Goal: Use online tool/utility: Use online tool/utility

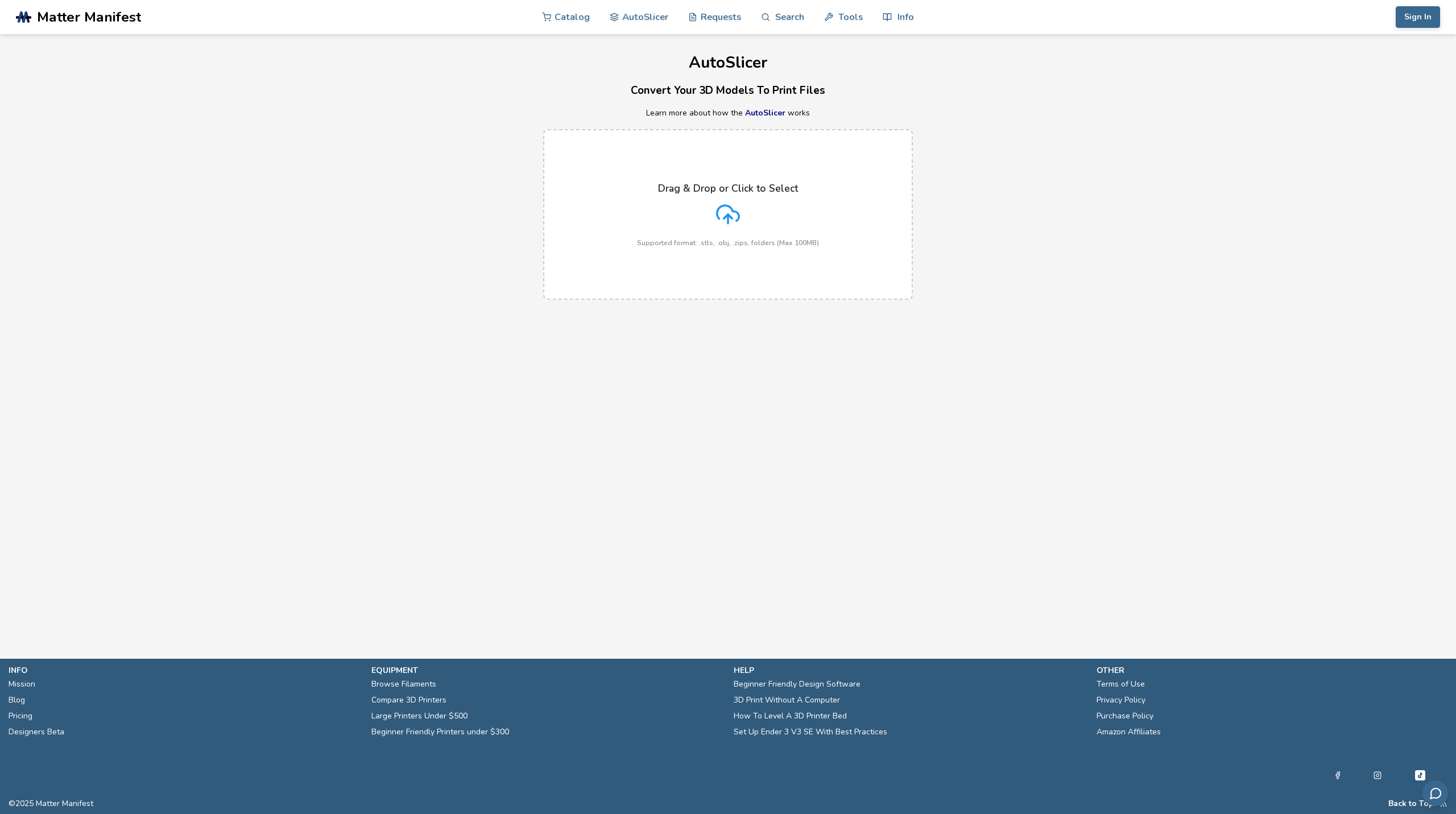
click at [711, 200] on div "Drag & Drop or Click to Select Supported format: .stls, .obj, .zips, folders (M…" at bounding box center [728, 214] width 182 height 64
click at [0, 0] on input "Drag & Drop or Click to Select Supported format: .stls, .obj, .zips, folders (M…" at bounding box center [0, 0] width 0 height 0
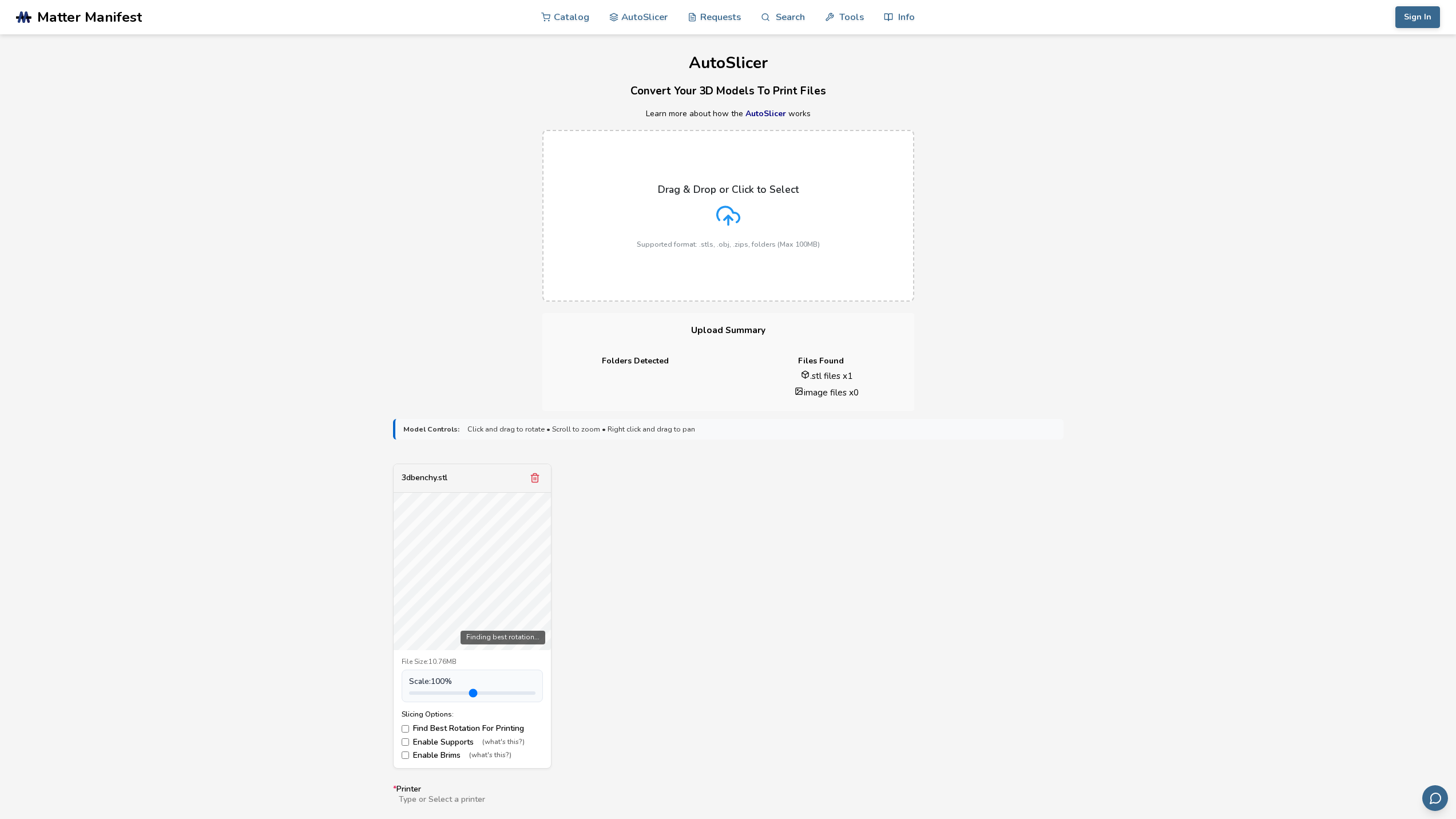
click at [613, 463] on div "3dbenchy.stl Finding best rotation... File Size: 10.76MB Scale: 100 % Slicing O…" at bounding box center [728, 616] width 670 height 305
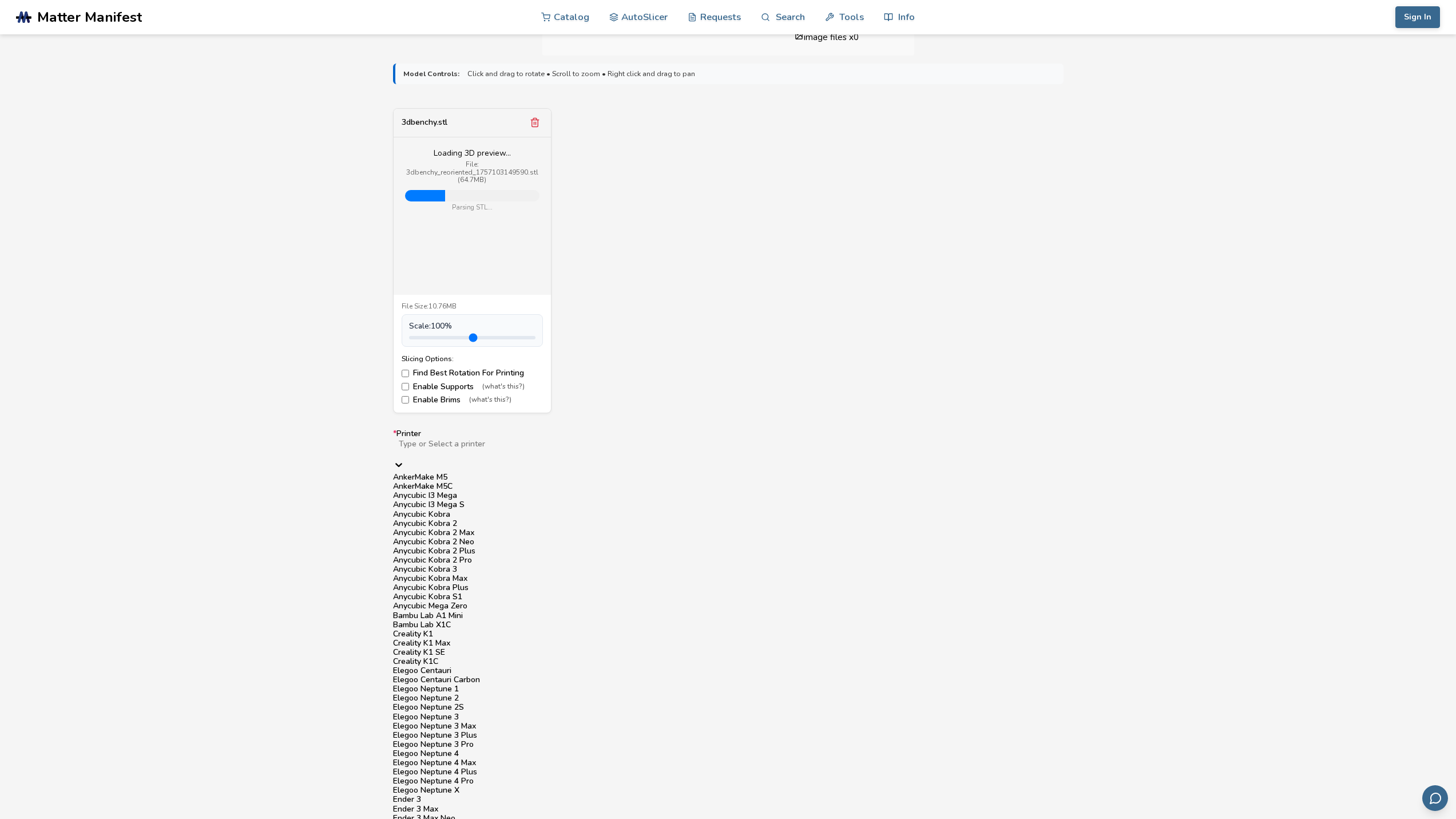
click at [567, 448] on div at bounding box center [580, 453] width 364 height 9
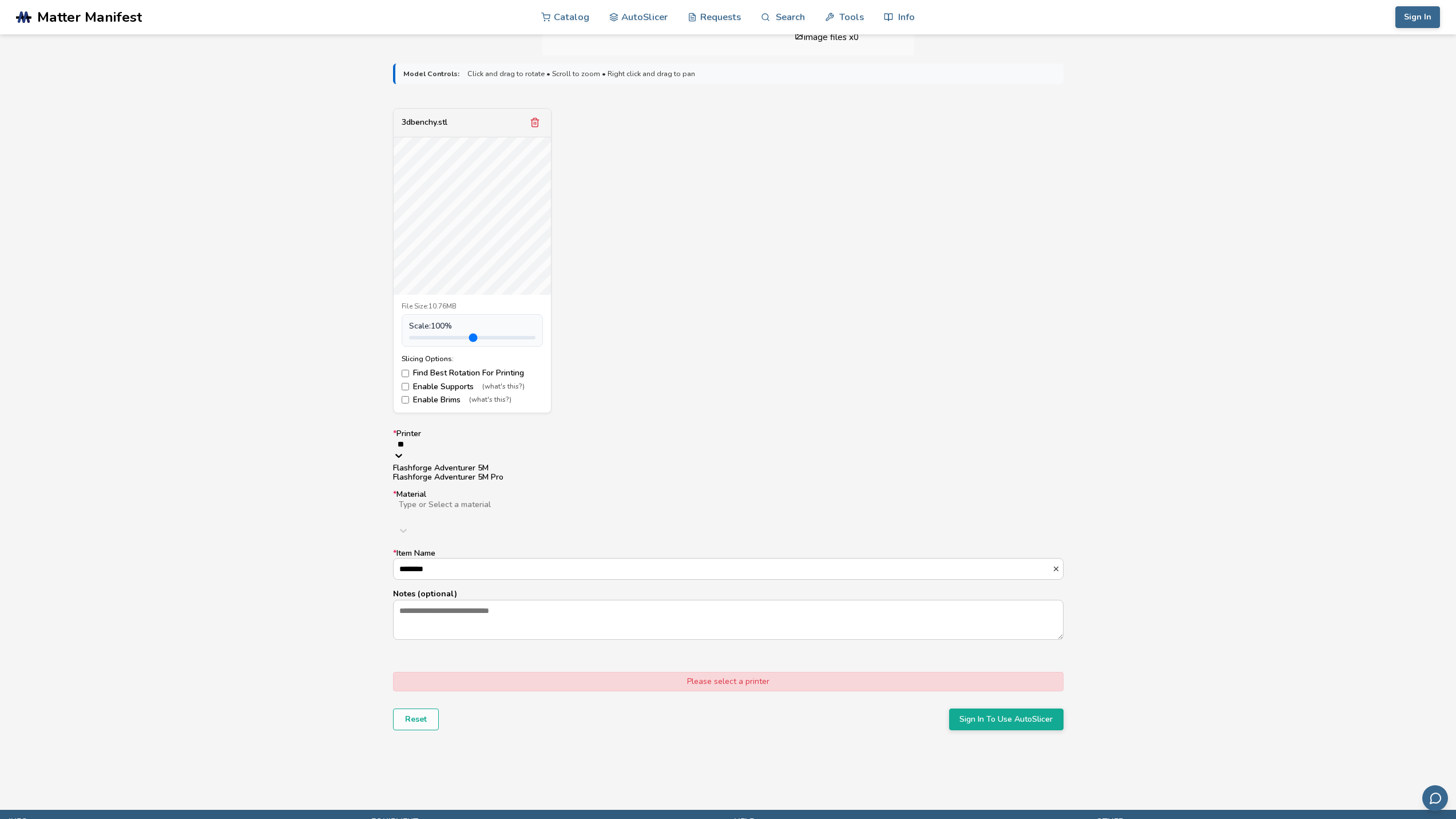
type input "*"
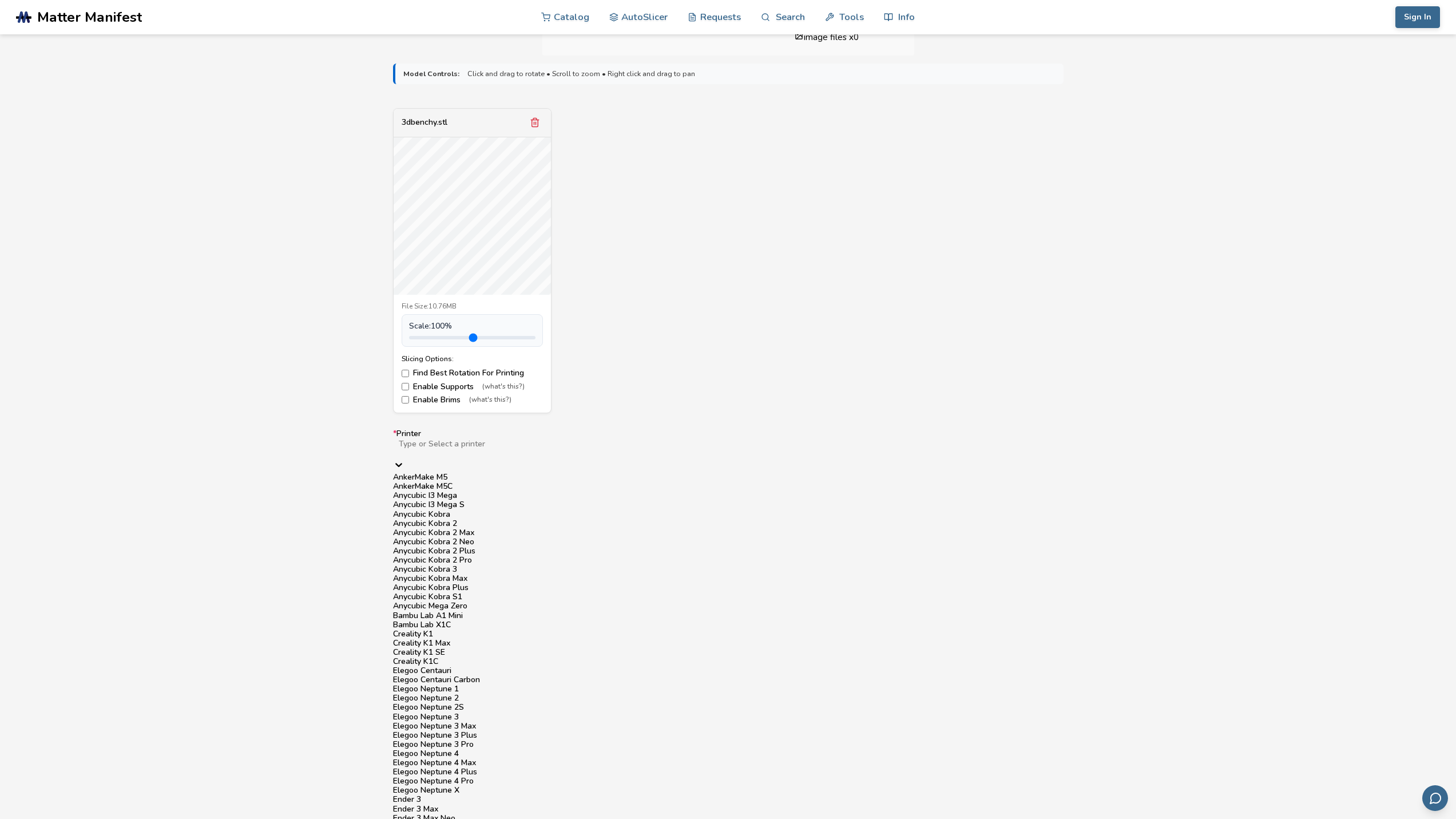
click at [280, 581] on div "Model Controls: Click and drag to rotate • Scroll to zoom • Right click and dra…" at bounding box center [728, 706] width 1456 height 1299
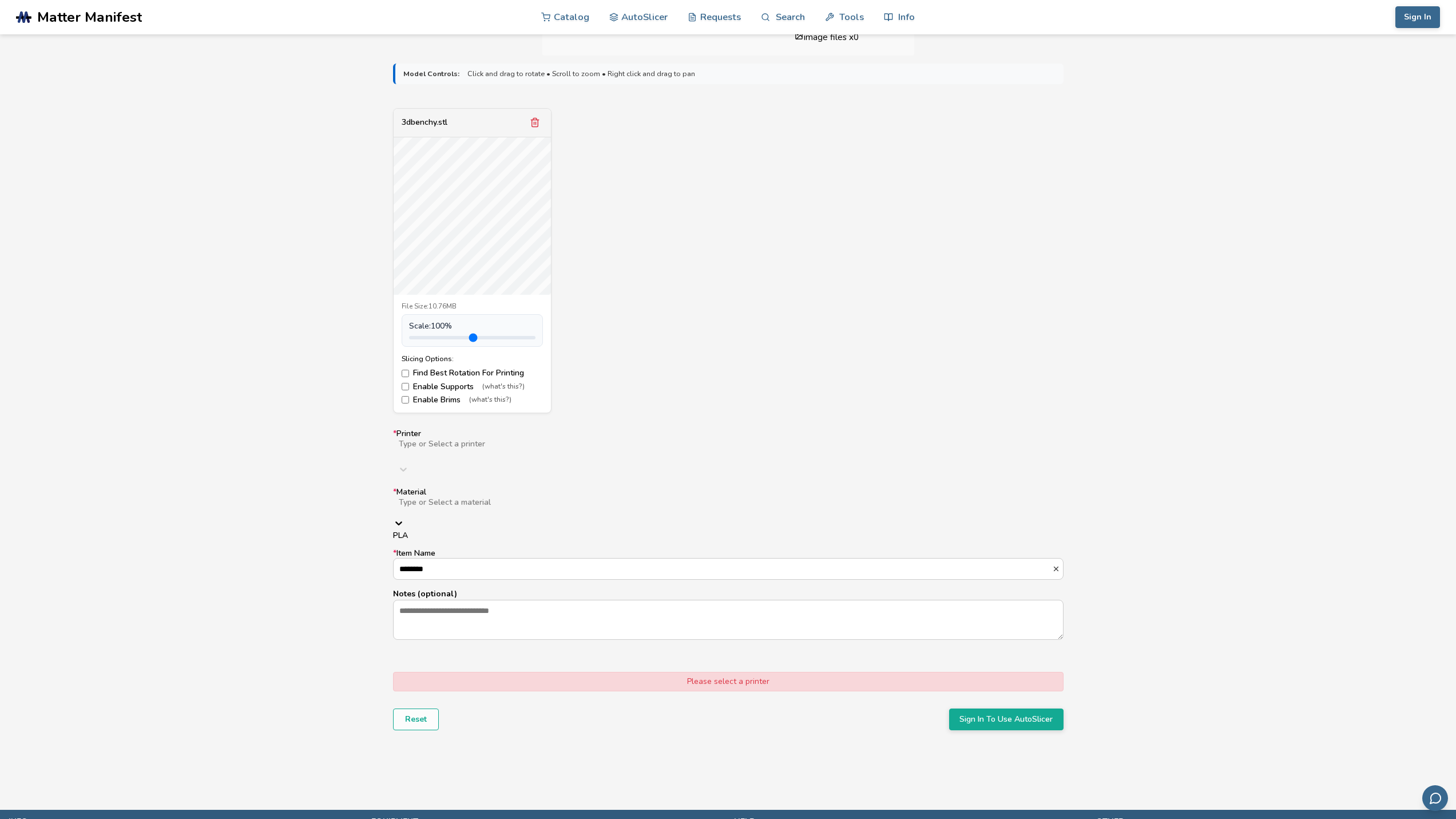
click at [489, 507] on div at bounding box center [580, 512] width 363 height 9
click at [491, 531] on div "PLA" at bounding box center [728, 536] width 670 height 9
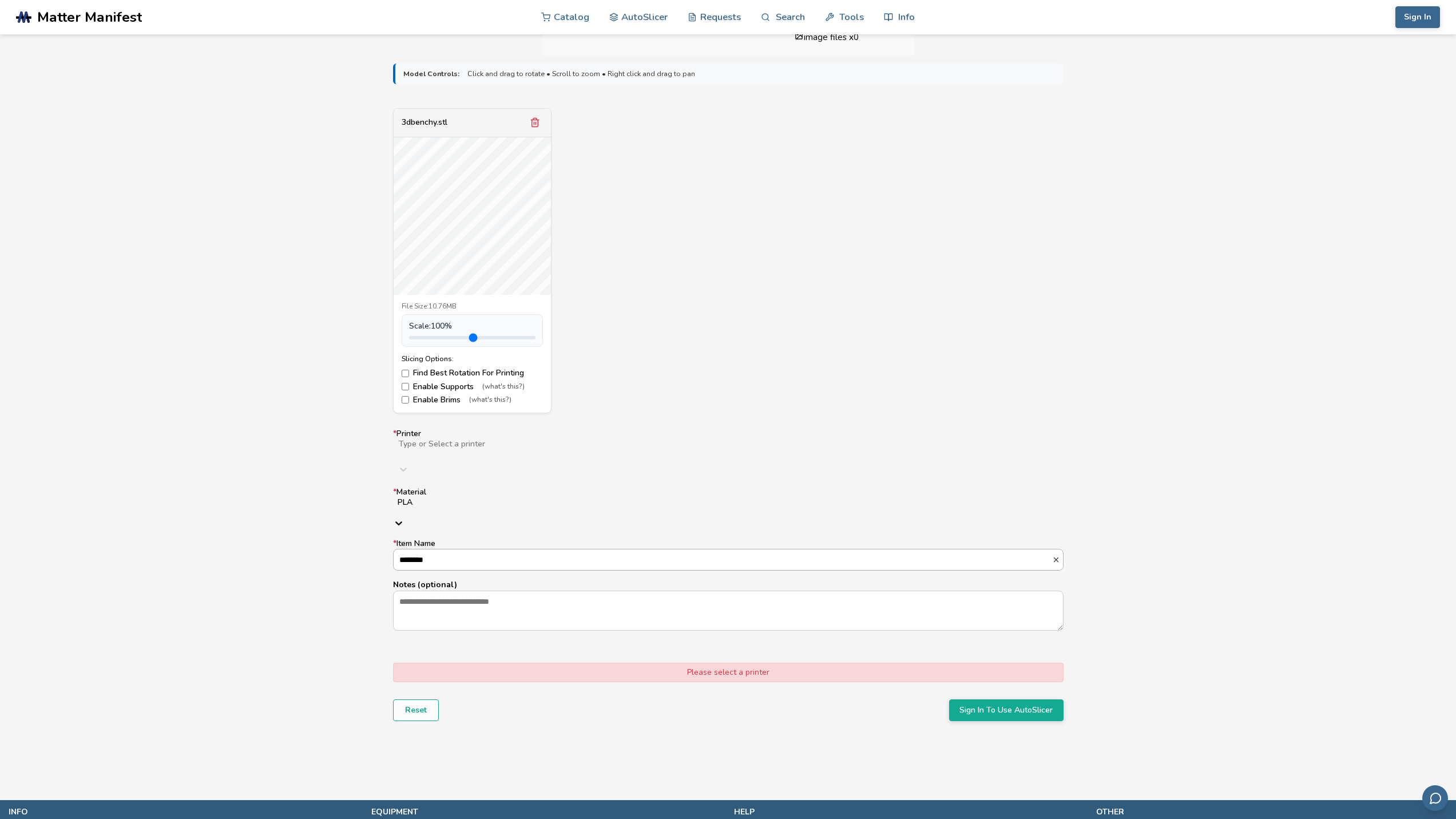
click at [485, 549] on input "********" at bounding box center [722, 560] width 658 height 21
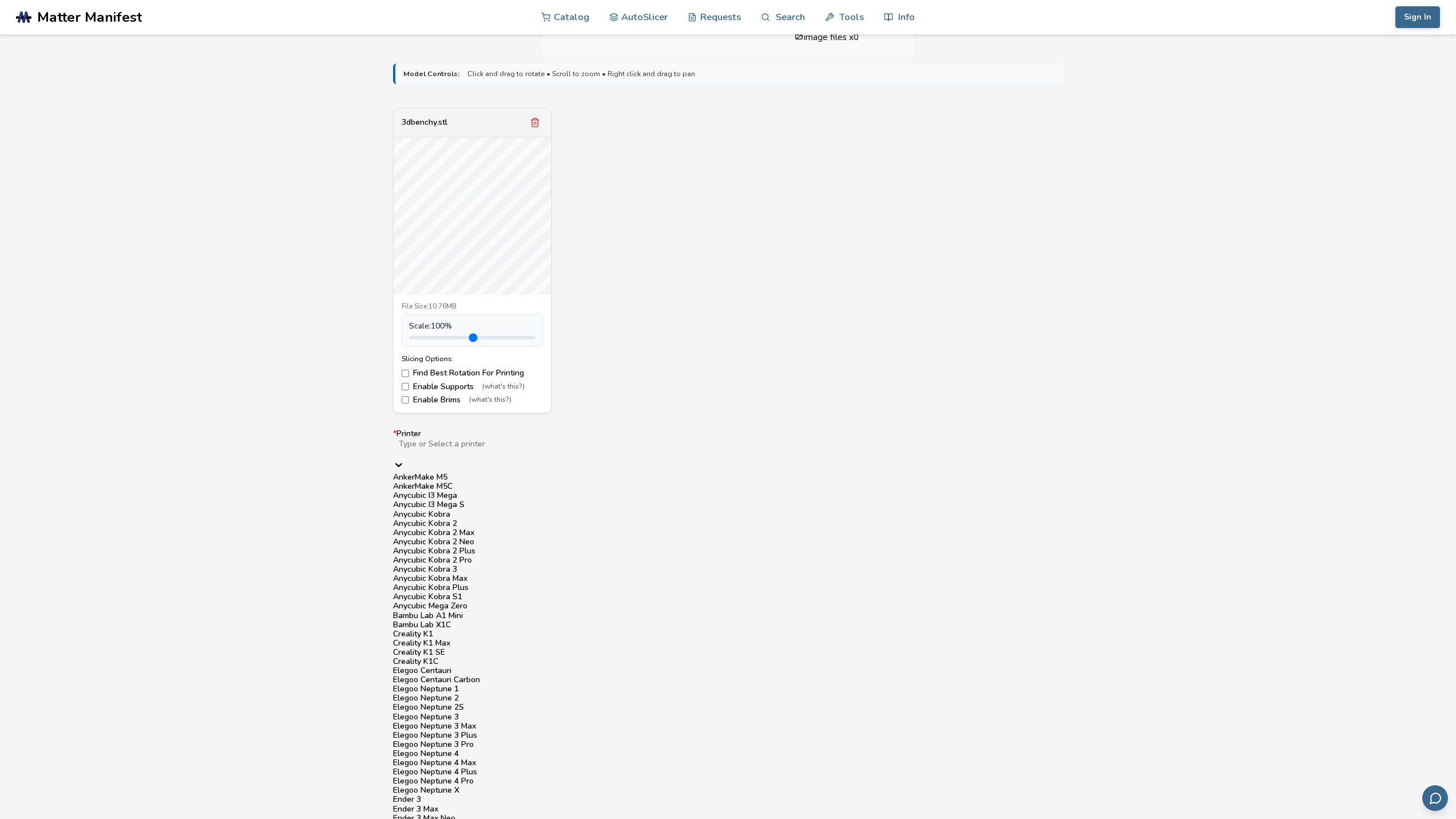
click at [477, 451] on div at bounding box center [580, 453] width 364 height 9
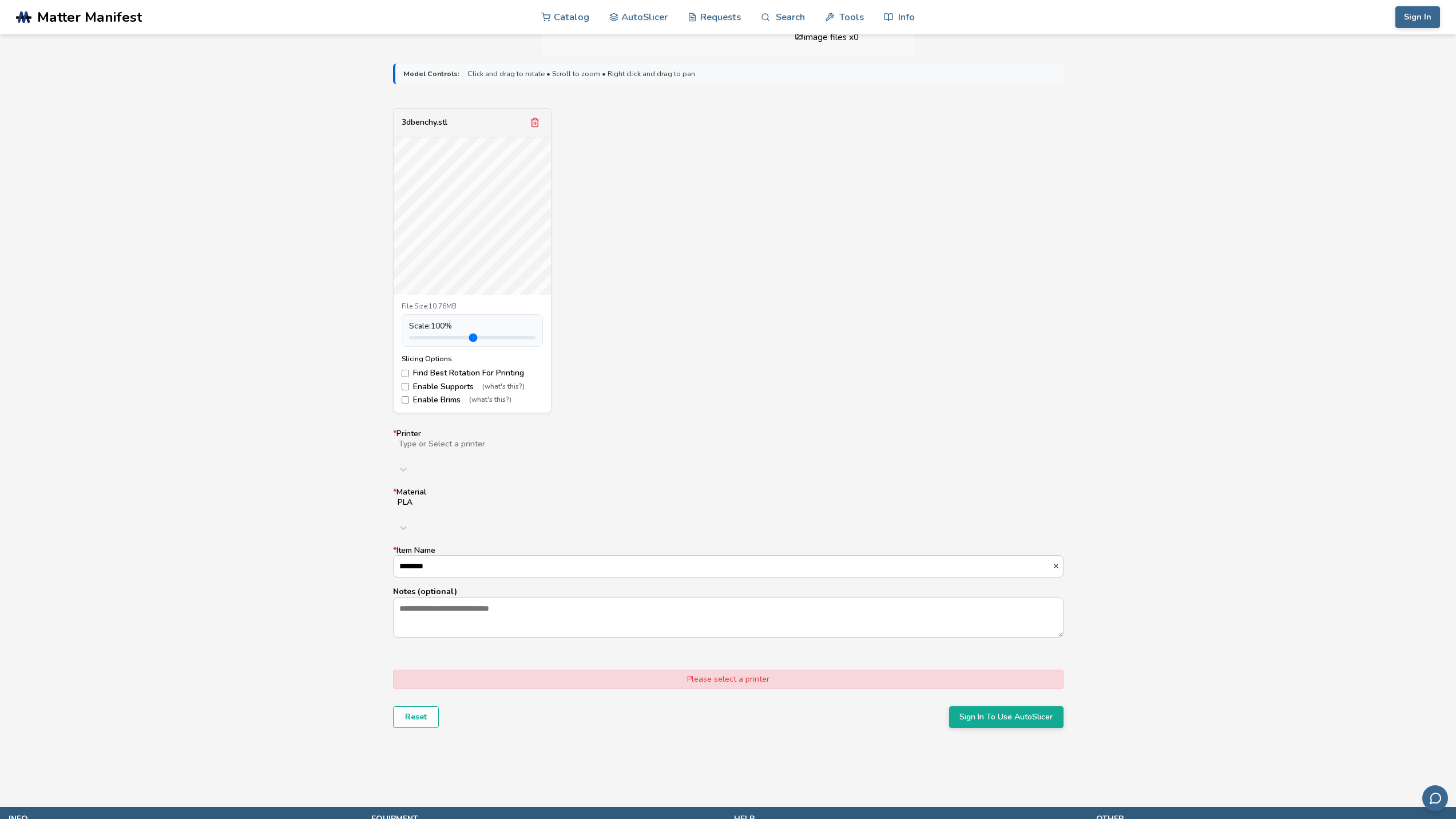
type input "*"
